Goal: Find specific page/section: Find specific page/section

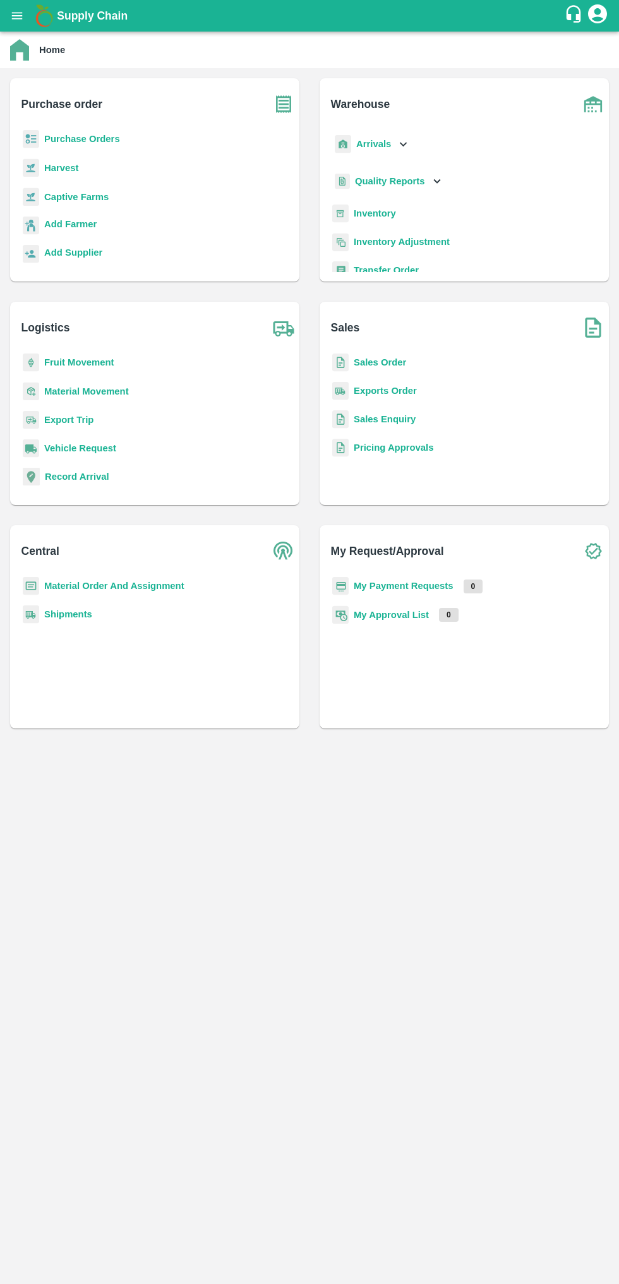
click at [61, 167] on b "Harvest" at bounding box center [61, 168] width 34 height 10
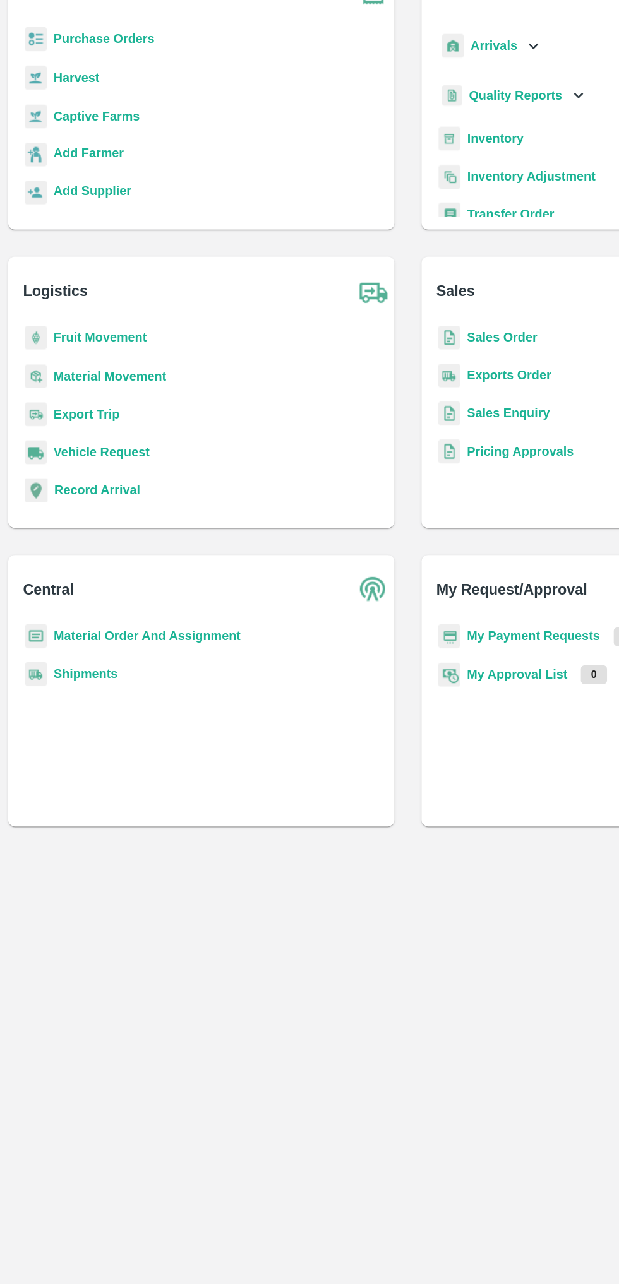
click at [65, 196] on b "Captive Farms" at bounding box center [76, 197] width 64 height 10
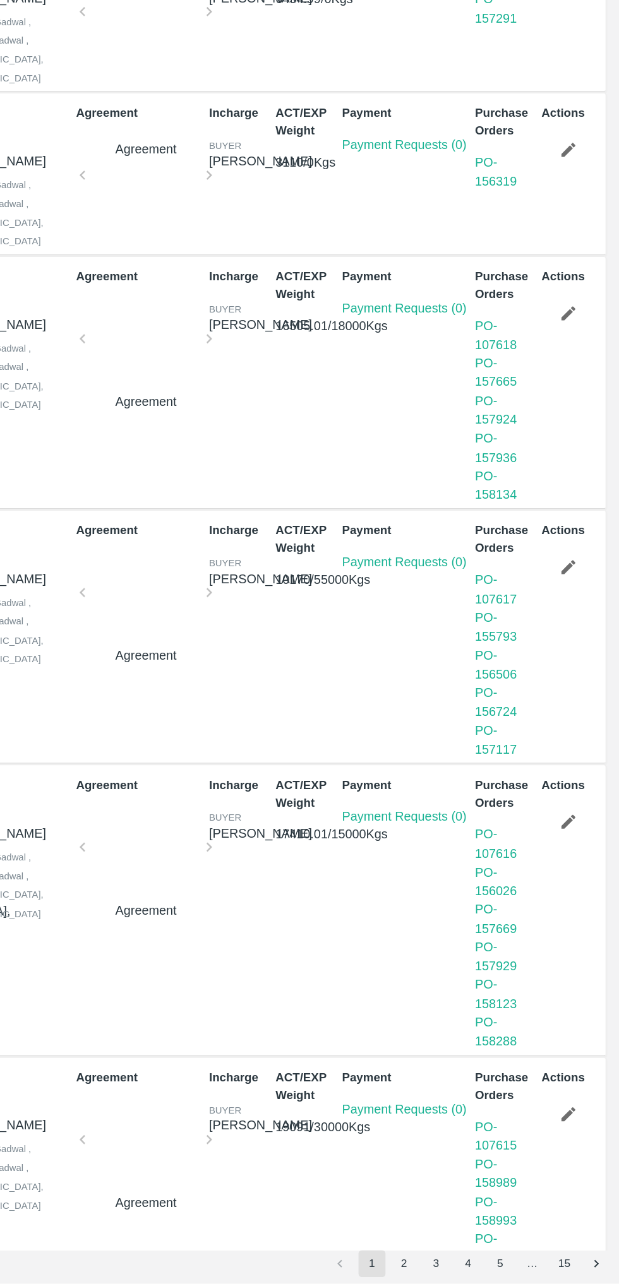
click at [482, 1268] on button "3" at bounding box center [482, 1269] width 20 height 20
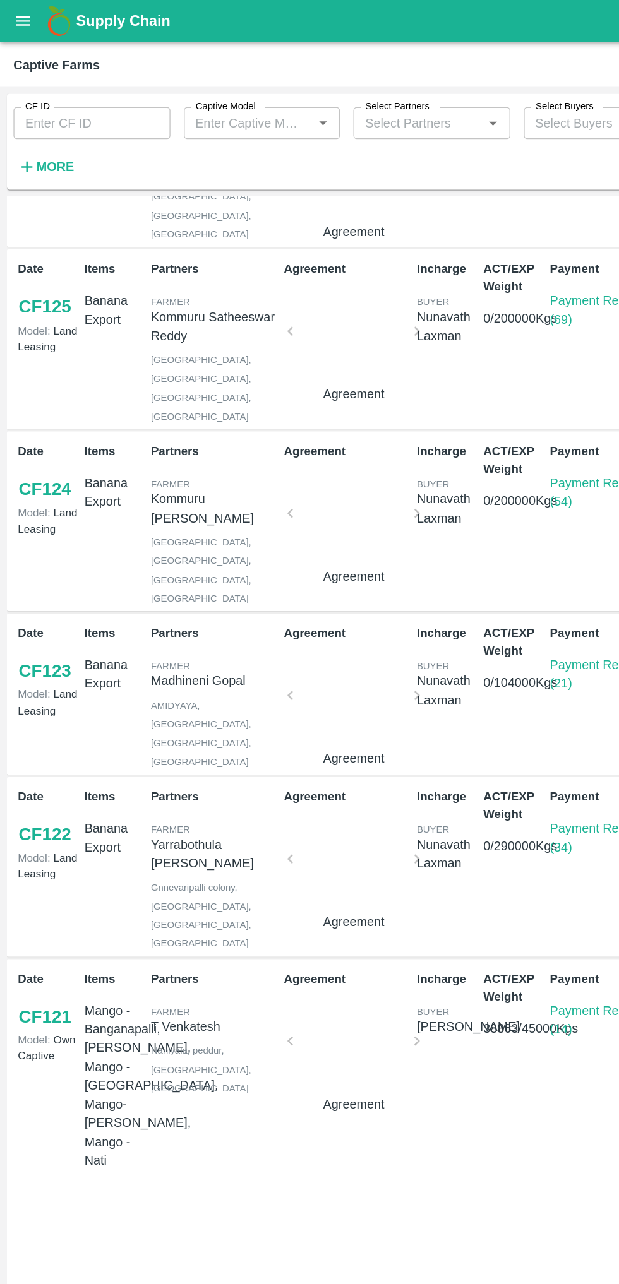
scroll to position [83, 0]
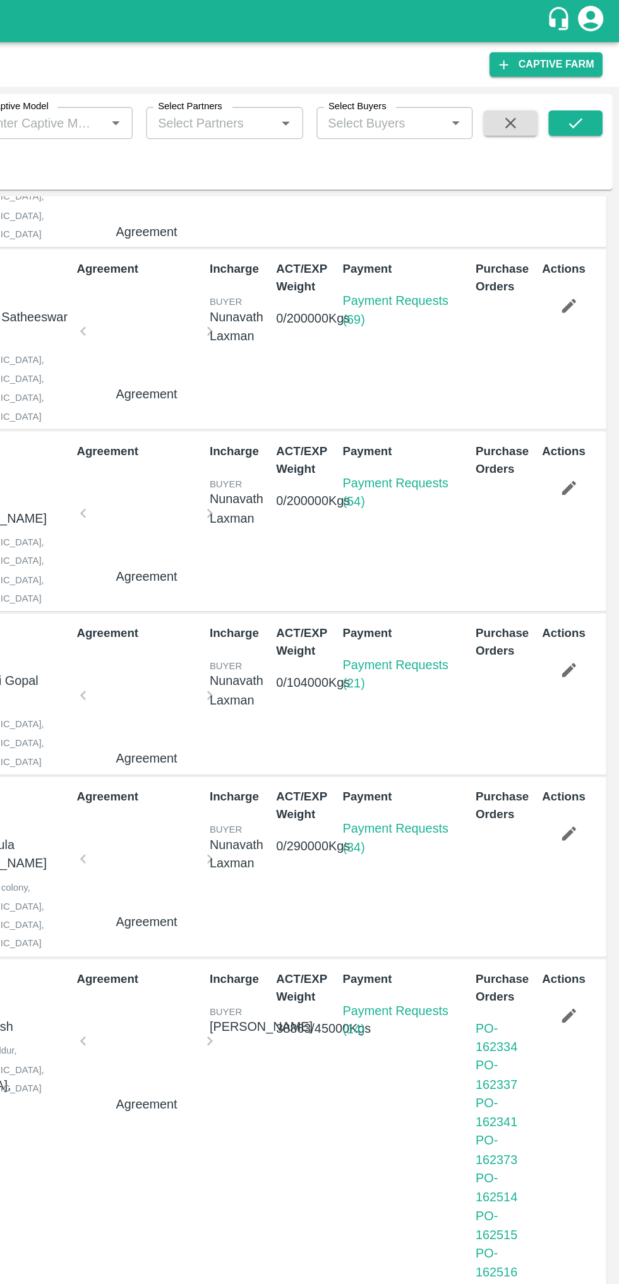
click at [438, 616] on link "Payment Requests (34)" at bounding box center [451, 628] width 79 height 24
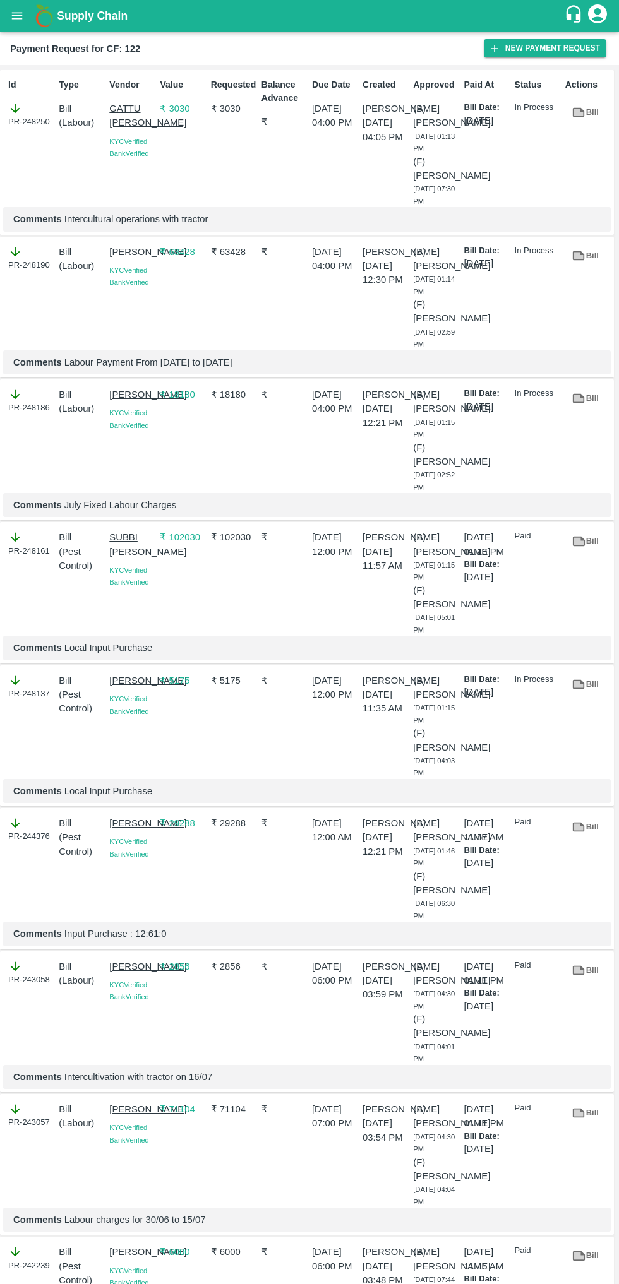
click at [590, 112] on link "Bill" at bounding box center [585, 113] width 40 height 22
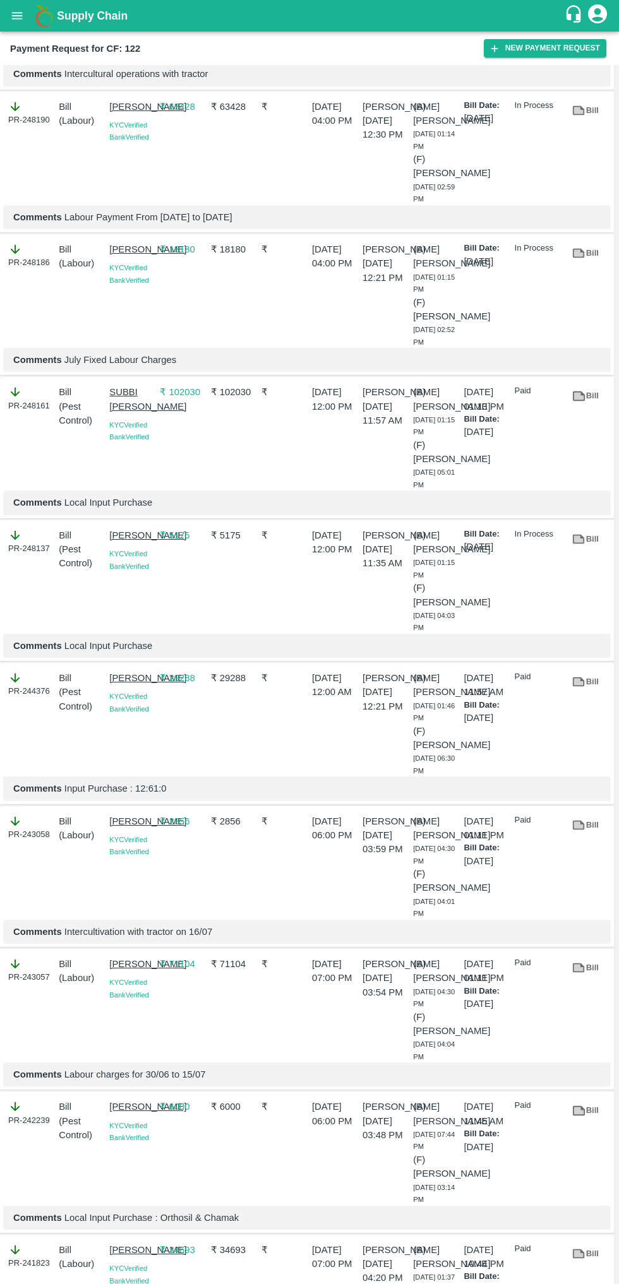
scroll to position [128, 0]
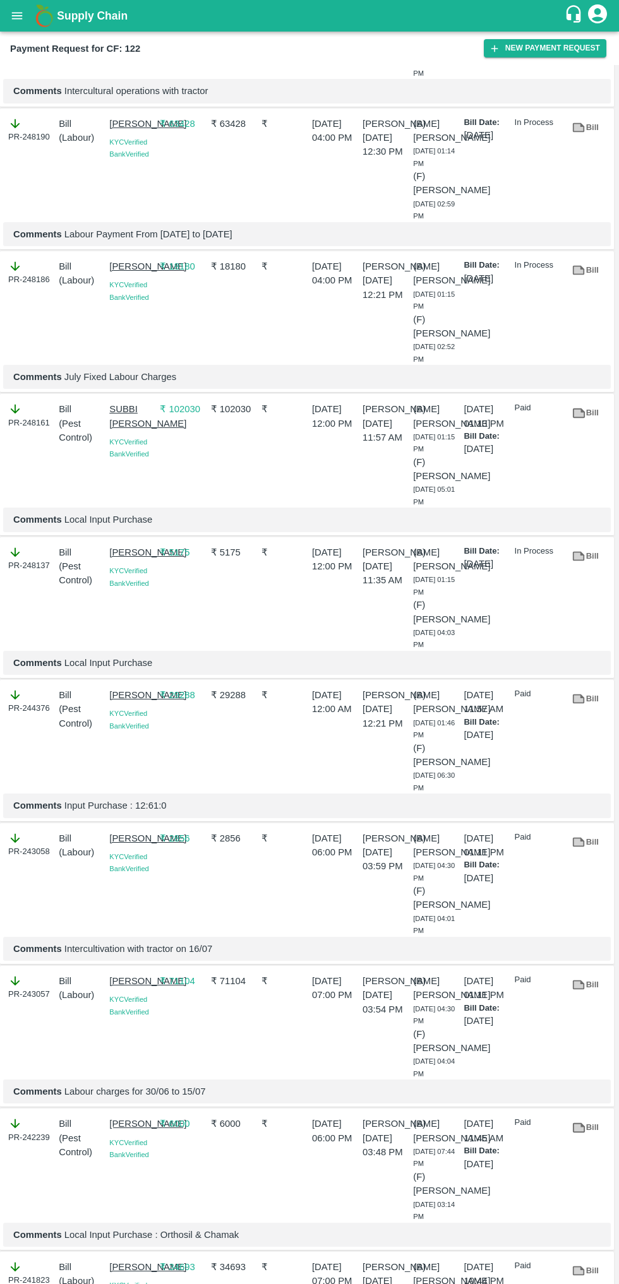
click at [126, 431] on p "SUBBI [PERSON_NAME]" at bounding box center [131, 416] width 45 height 28
